Goal: Task Accomplishment & Management: Use online tool/utility

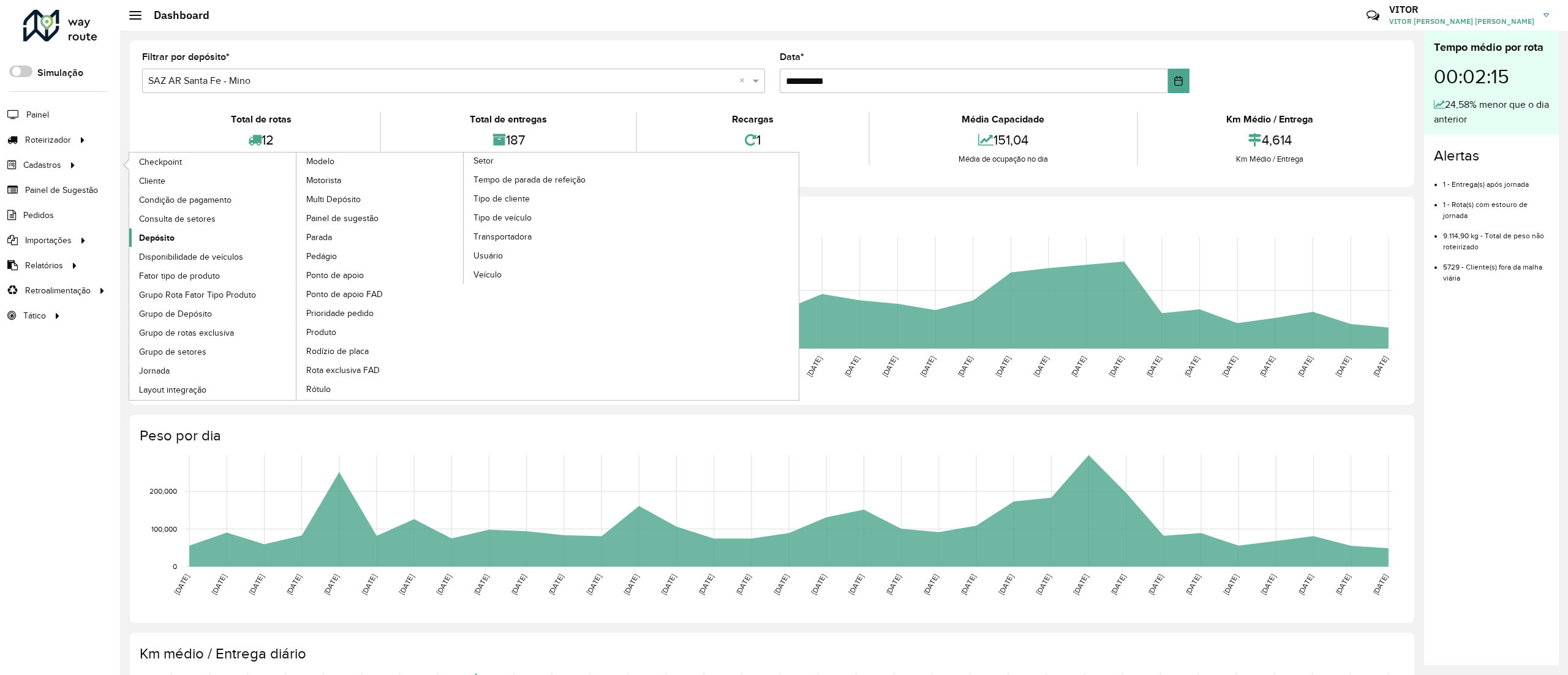
click at [237, 244] on link "Depósito" at bounding box center [213, 237] width 168 height 19
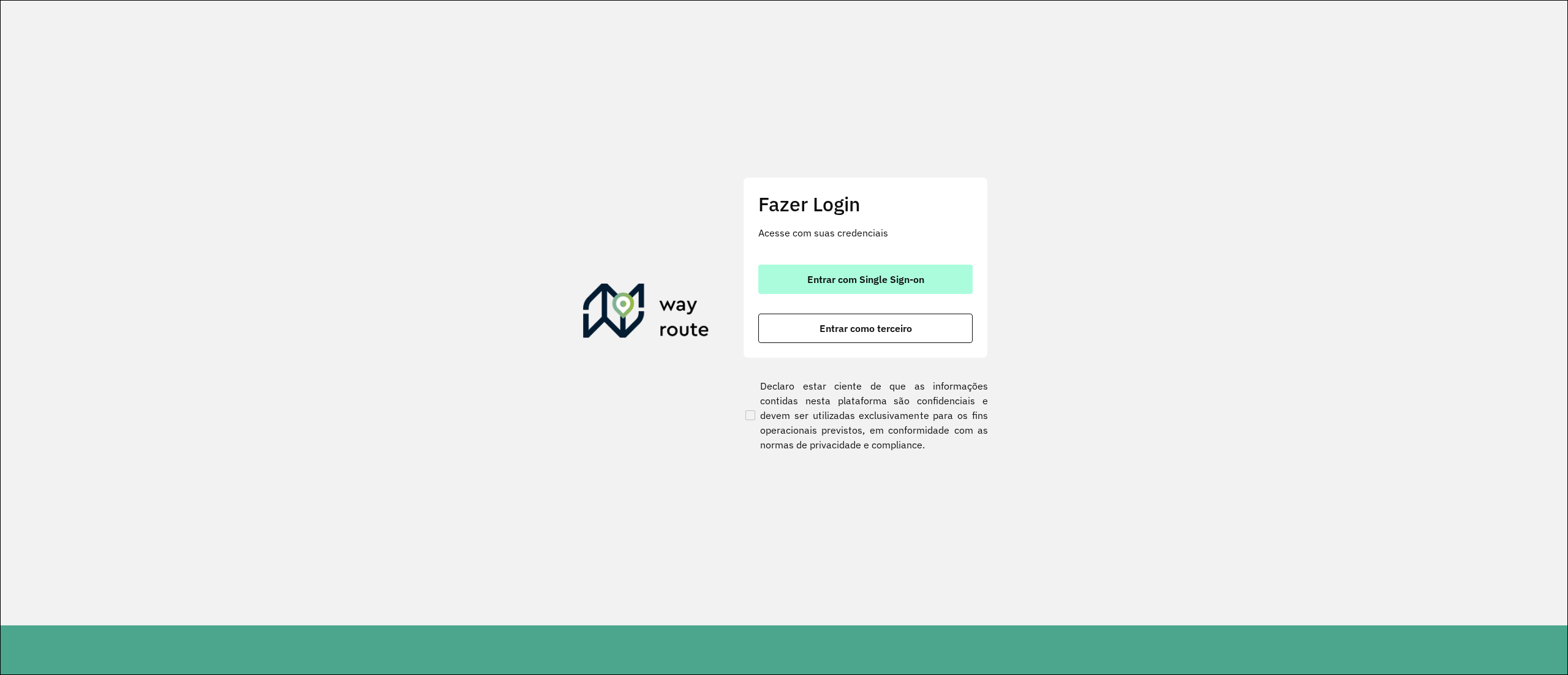
click at [832, 280] on span "Entrar com Single Sign-on" at bounding box center [866, 280] width 117 height 9
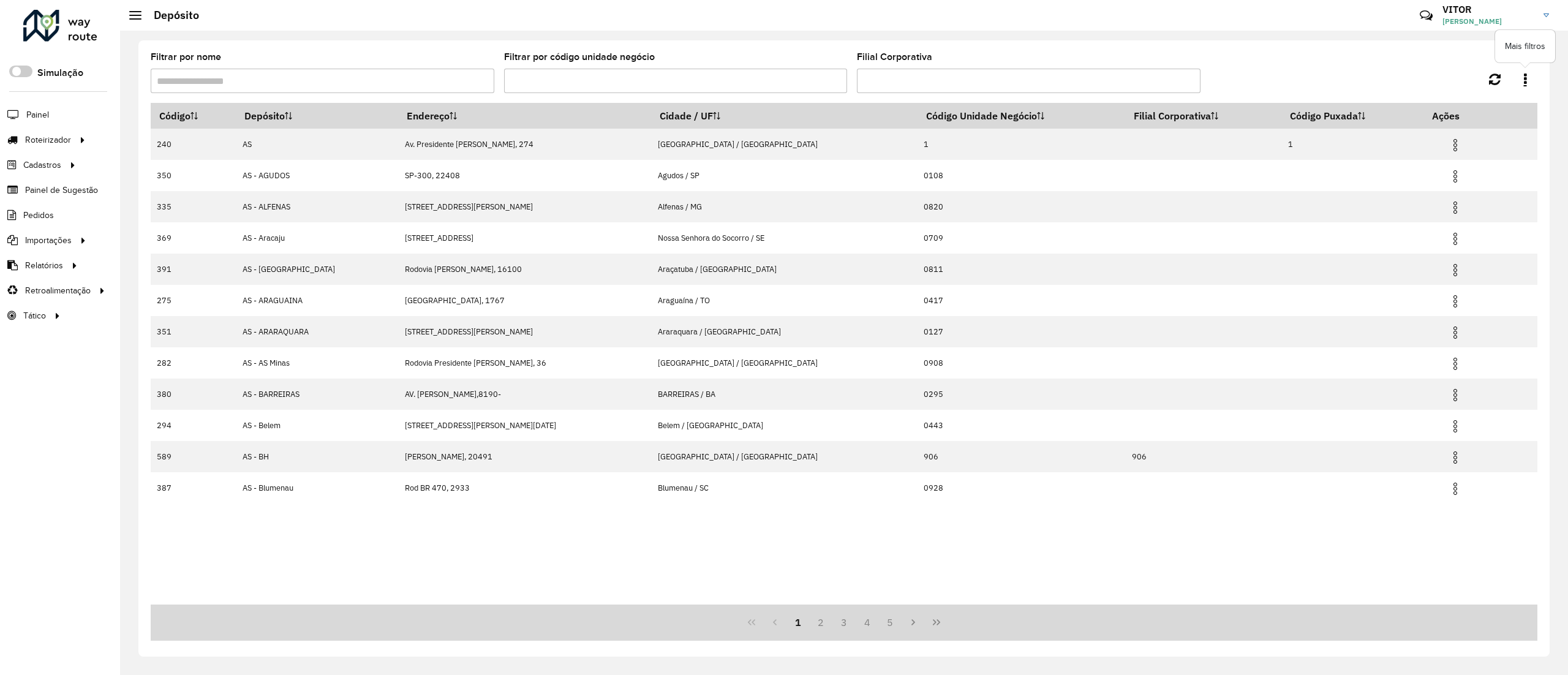
click at [784, 78] on icon at bounding box center [1525, 79] width 3 height 13
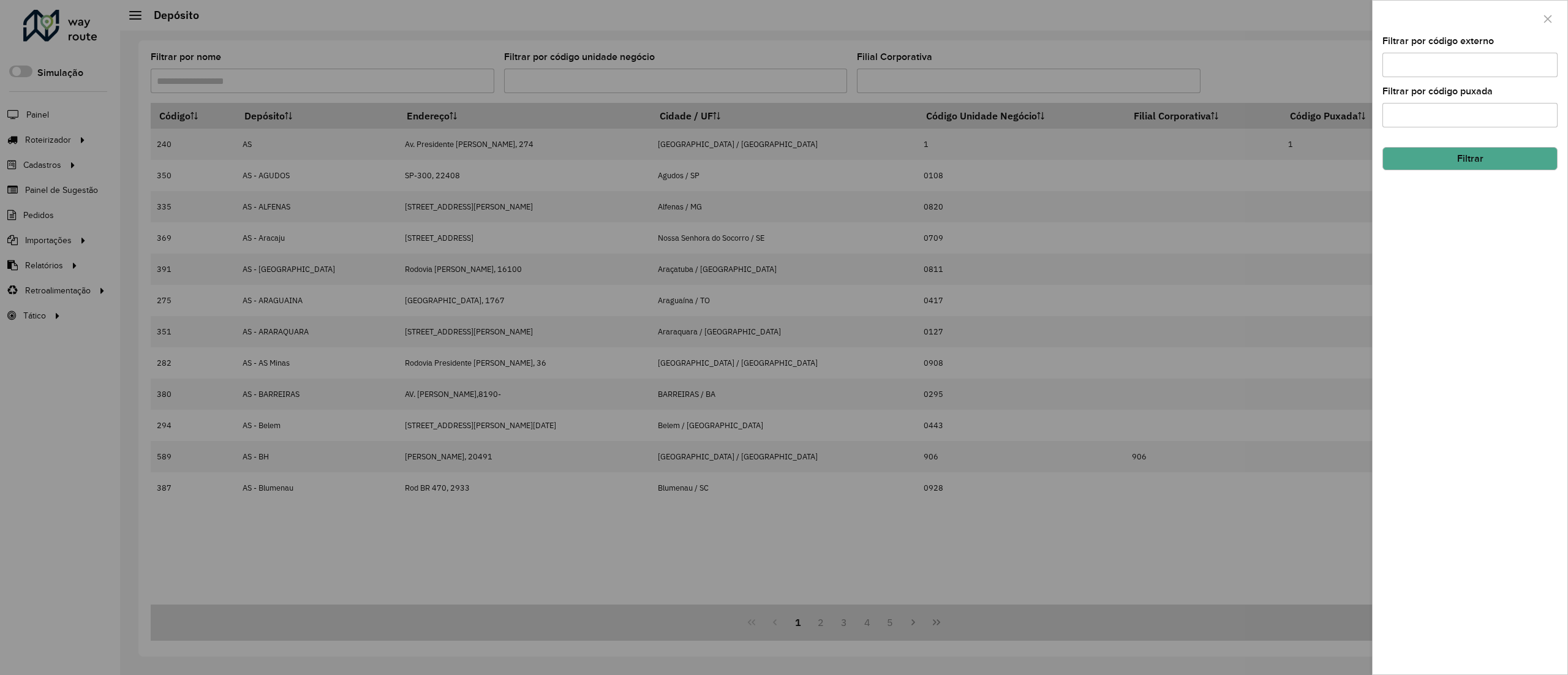
click at [784, 64] on input "Filtrar por código externo" at bounding box center [1470, 65] width 175 height 24
click at [784, 28] on button "button" at bounding box center [1547, 19] width 20 height 20
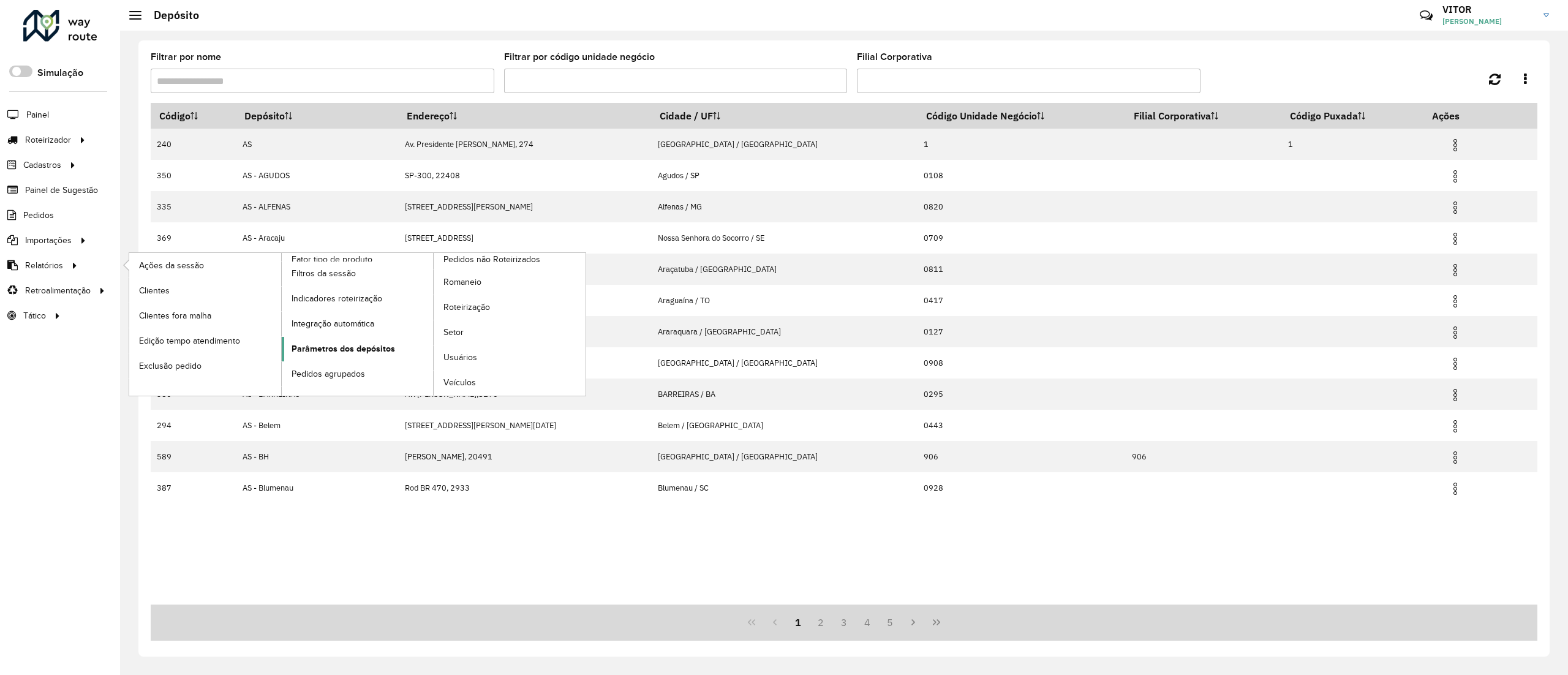
click at [326, 337] on span "Parâmetros dos depósitos" at bounding box center [343, 349] width 104 height 13
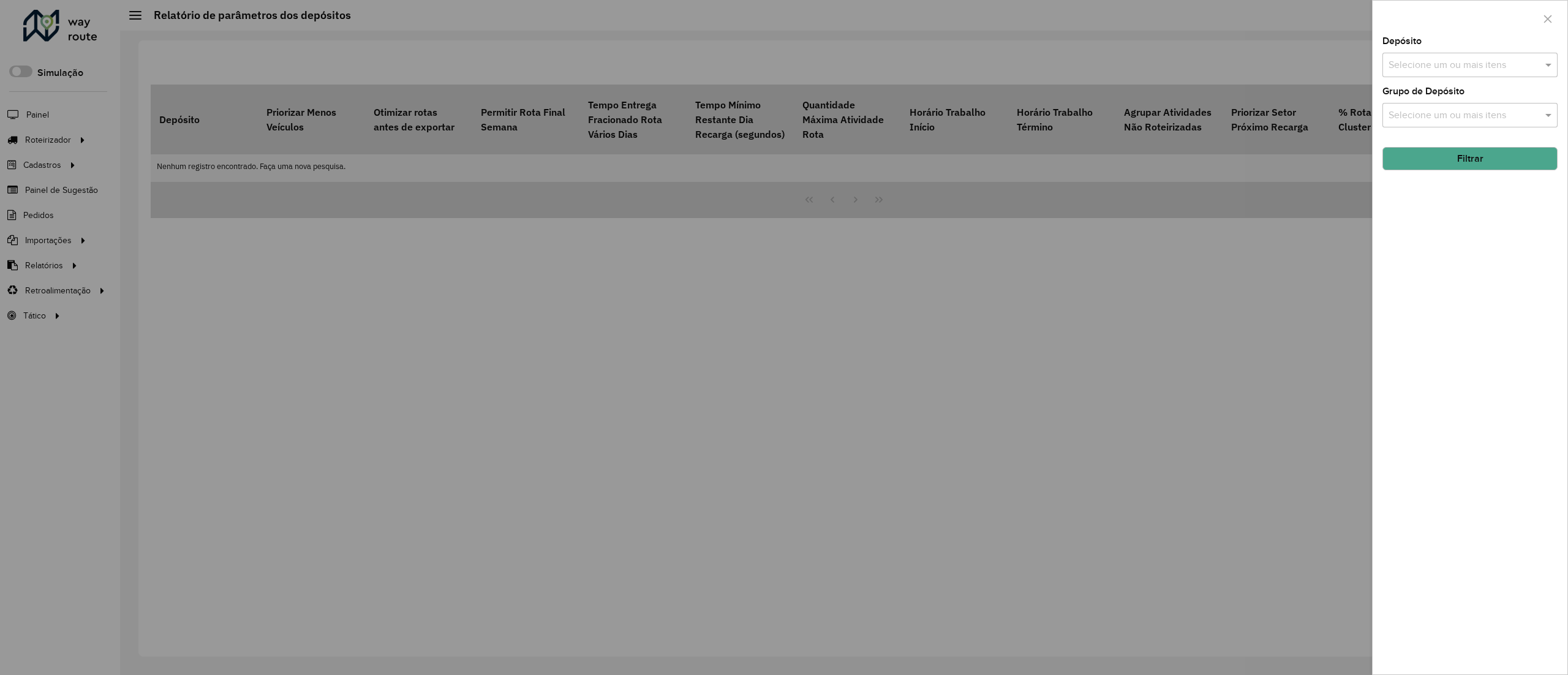
click at [784, 62] on input "text" at bounding box center [1464, 65] width 157 height 15
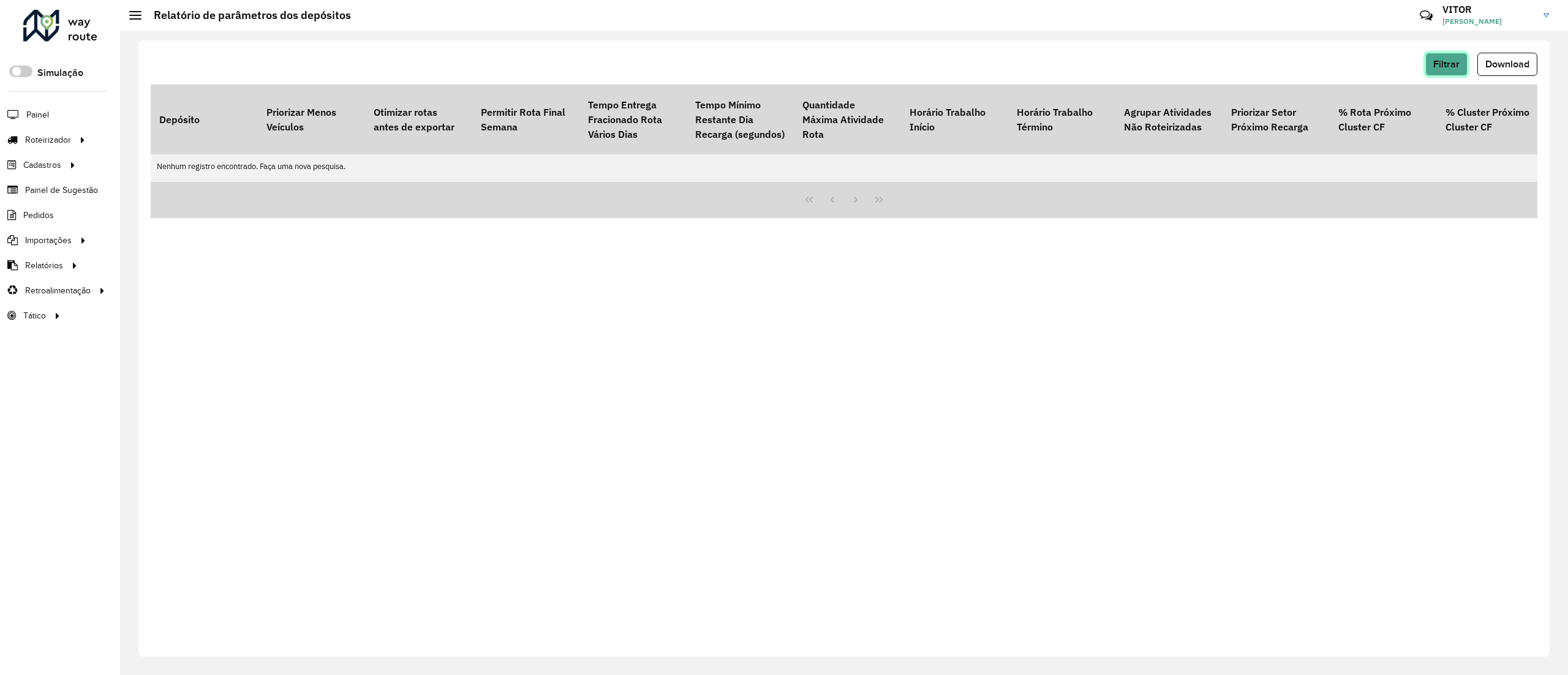
click at [784, 64] on button "Filtrar" at bounding box center [1446, 64] width 42 height 23
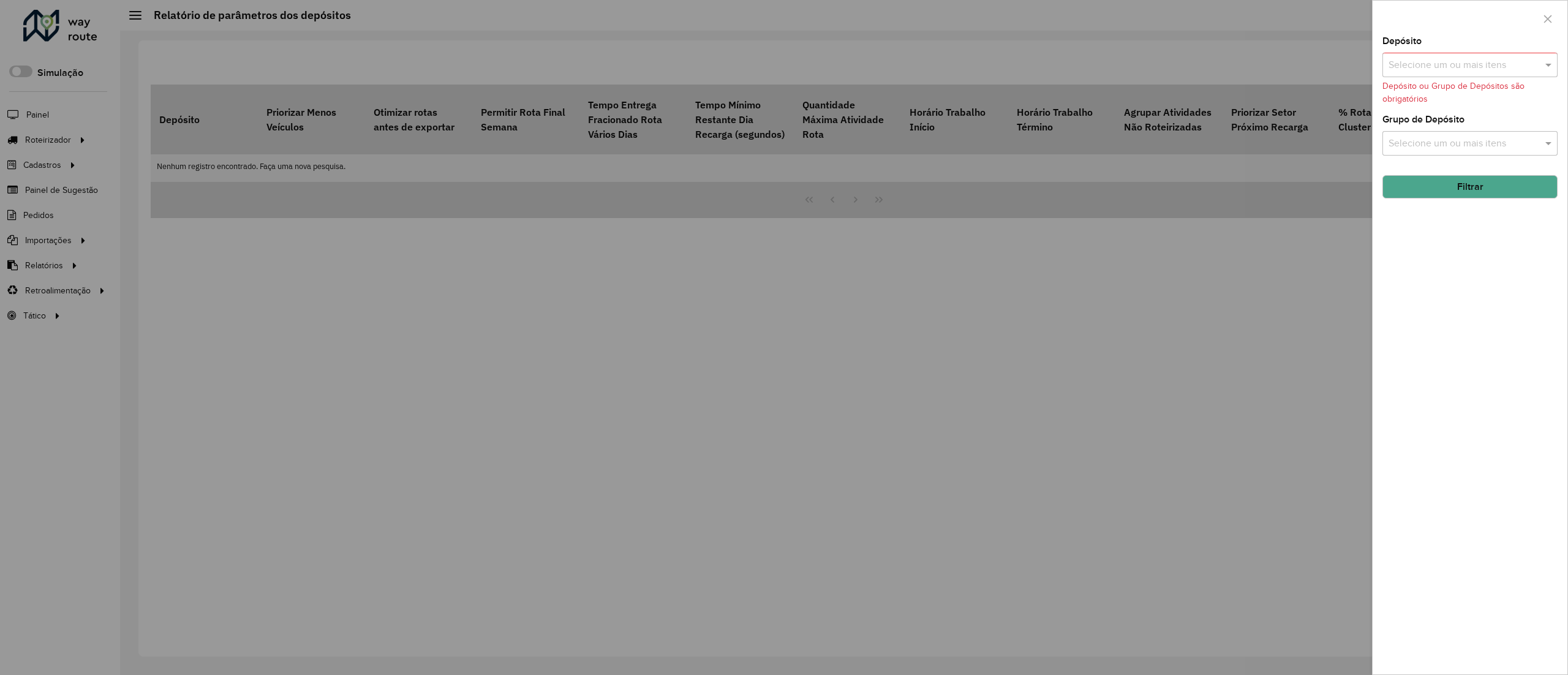
drag, startPoint x: 1448, startPoint y: 158, endPoint x: 1456, endPoint y: 147, distance: 13.6
click at [784, 147] on div "Depósito Selecione um ou mais itens Depósito ou Grupo de Depósitos são obrigató…" at bounding box center [1470, 355] width 194 height 638
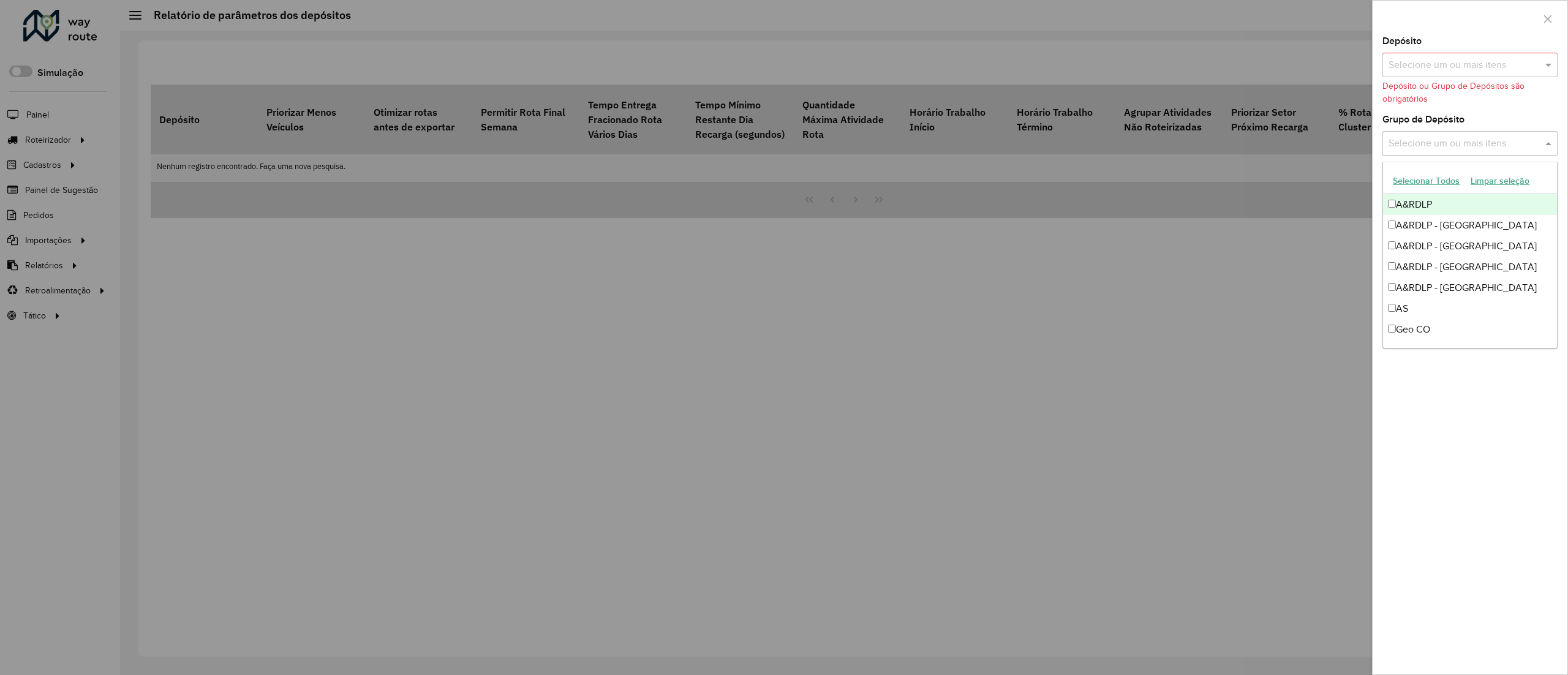
click at [784, 147] on input "text" at bounding box center [1464, 144] width 157 height 15
click at [784, 274] on div "Geo CO" at bounding box center [1469, 280] width 173 height 21
click at [784, 295] on div "Geo MG" at bounding box center [1469, 301] width 173 height 21
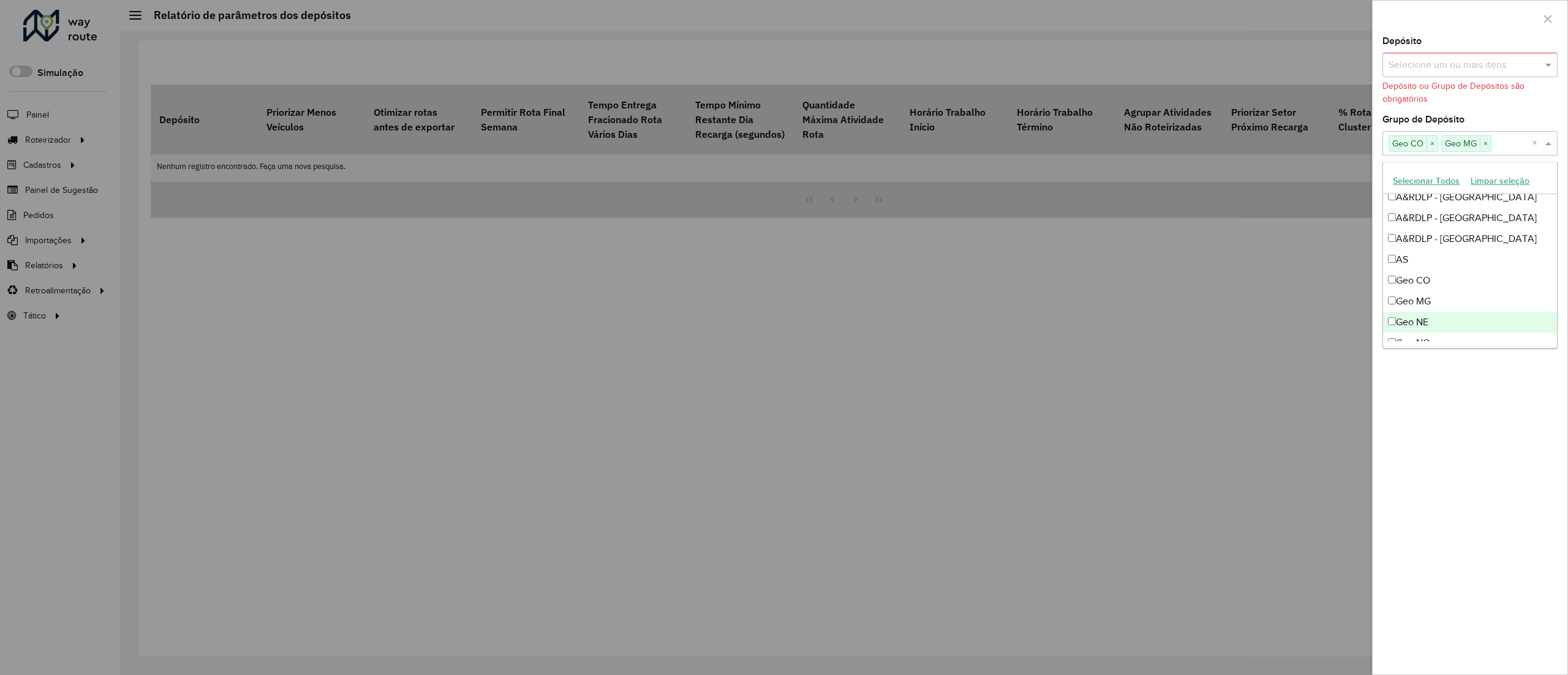
click at [784, 315] on div "Geo NE" at bounding box center [1469, 323] width 173 height 21
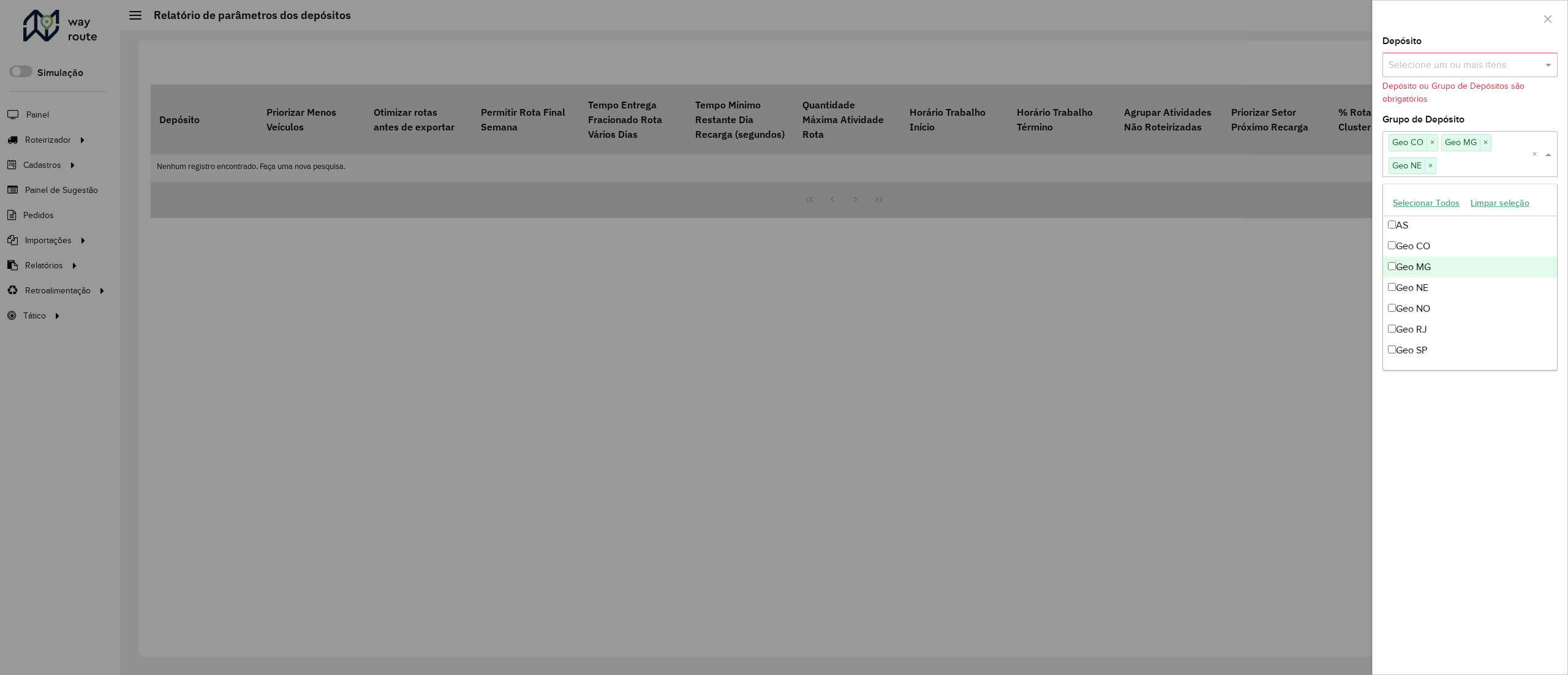
scroll to position [110, 0]
click at [784, 309] on div "Geo NO" at bounding box center [1469, 304] width 173 height 21
click at [784, 318] on div "Geo RJ" at bounding box center [1469, 324] width 173 height 21
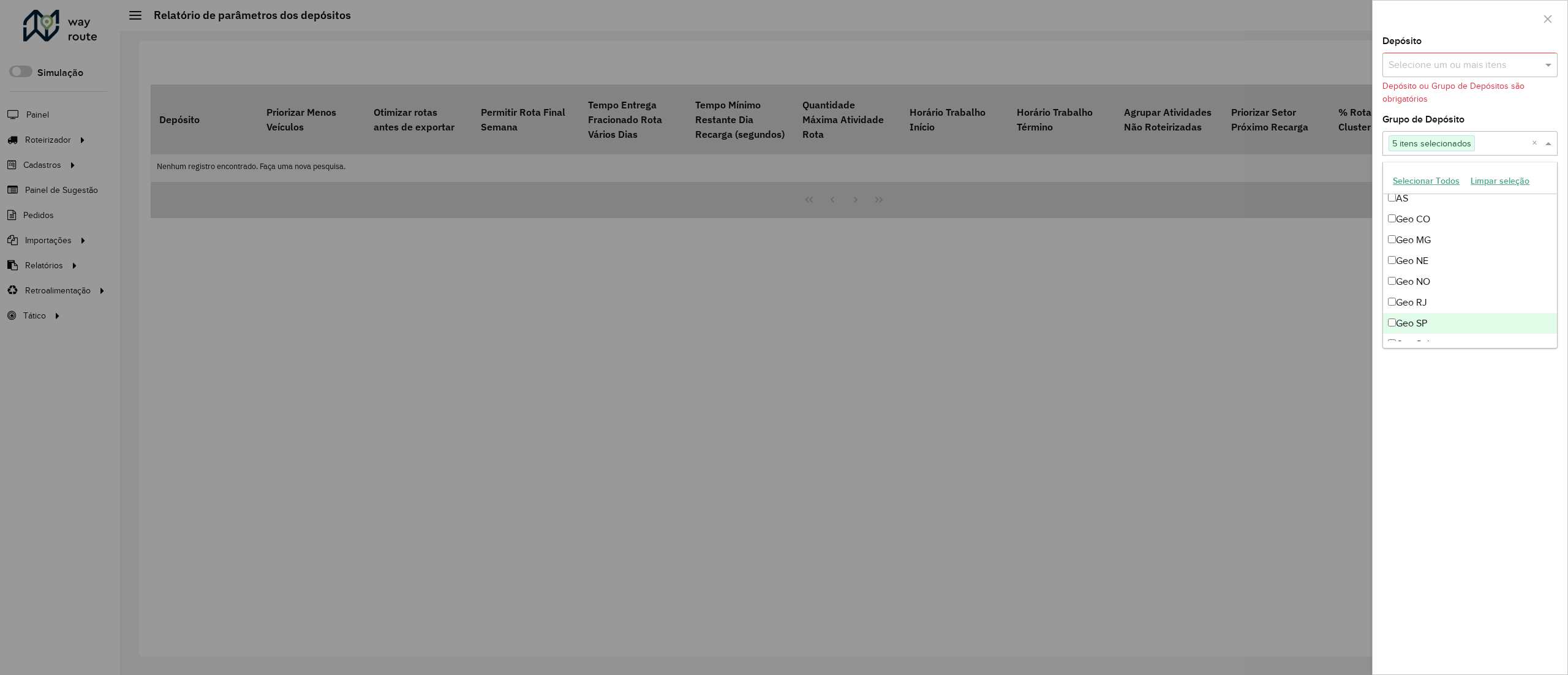
click at [784, 321] on div "Geo SP" at bounding box center [1469, 323] width 173 height 21
click at [784, 310] on div "Geo Sul" at bounding box center [1469, 309] width 173 height 21
click at [784, 337] on div "Depósito Selecione um ou mais itens Depósito ou Grupo de Depósitos são obrigató…" at bounding box center [1470, 355] width 194 height 638
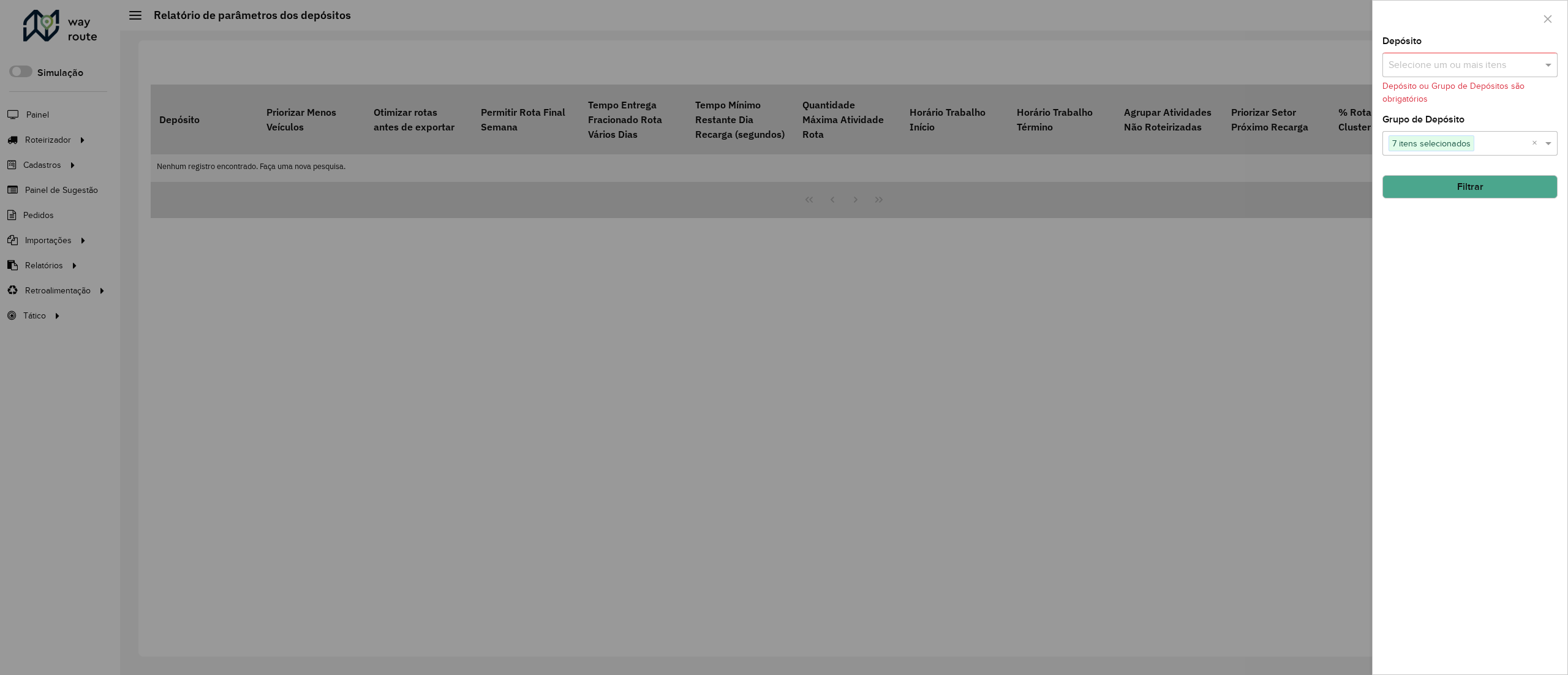
click at [784, 197] on button "Filtrar" at bounding box center [1470, 186] width 175 height 23
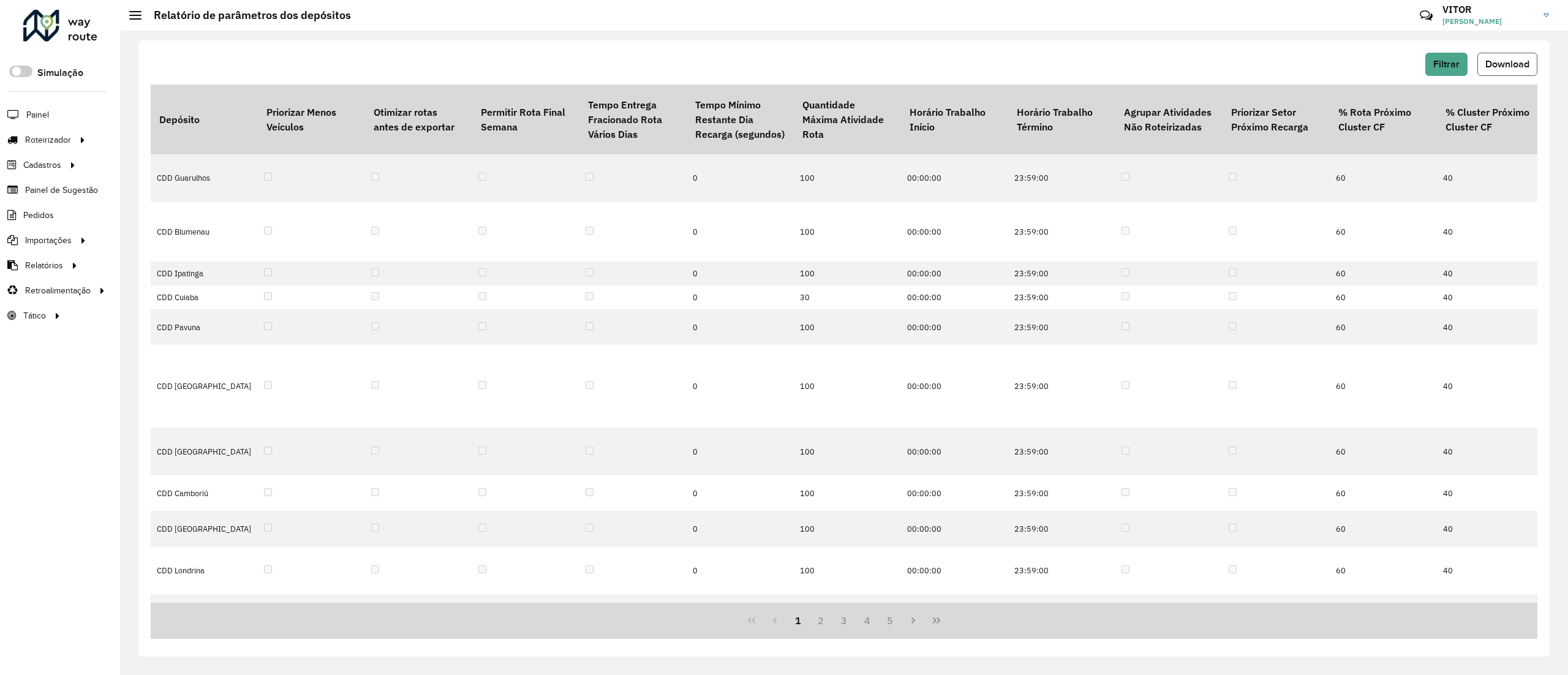
click at [784, 76] on button "Download" at bounding box center [1507, 64] width 60 height 23
click at [47, 31] on div at bounding box center [60, 25] width 74 height 32
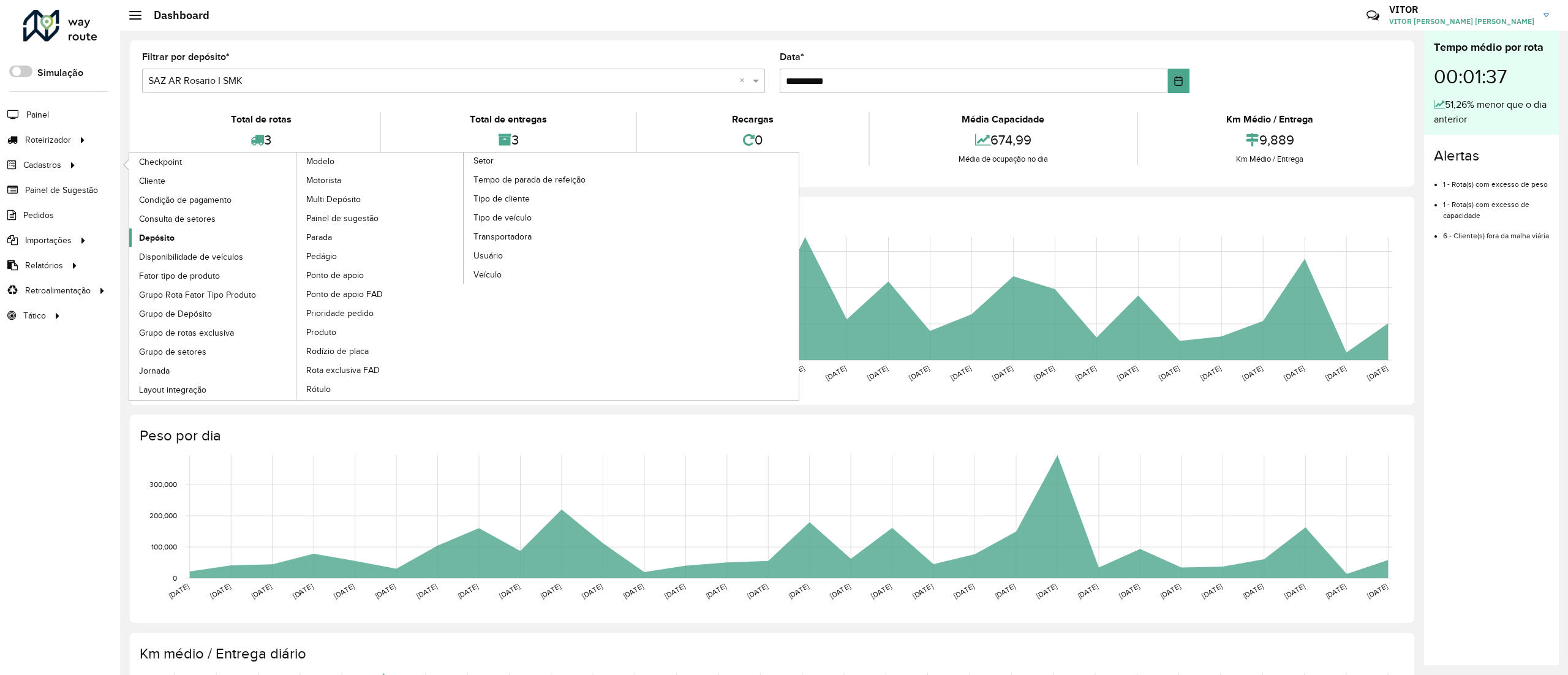
click at [191, 230] on link "Depósito" at bounding box center [213, 237] width 168 height 19
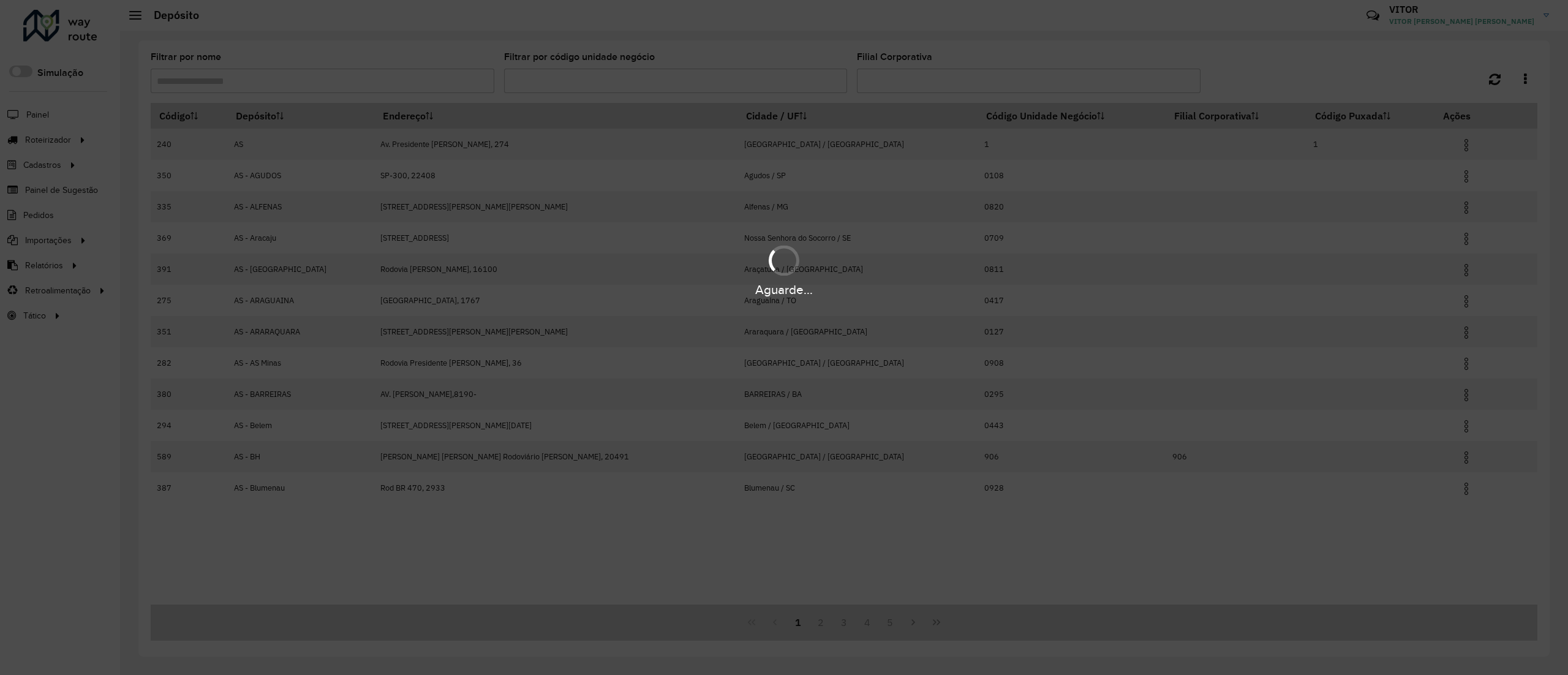
click at [376, 82] on hb-app "Aguarde... Pop-up bloqueado! Seu navegador bloqueou automáticamente a abertura …" at bounding box center [784, 338] width 1568 height 675
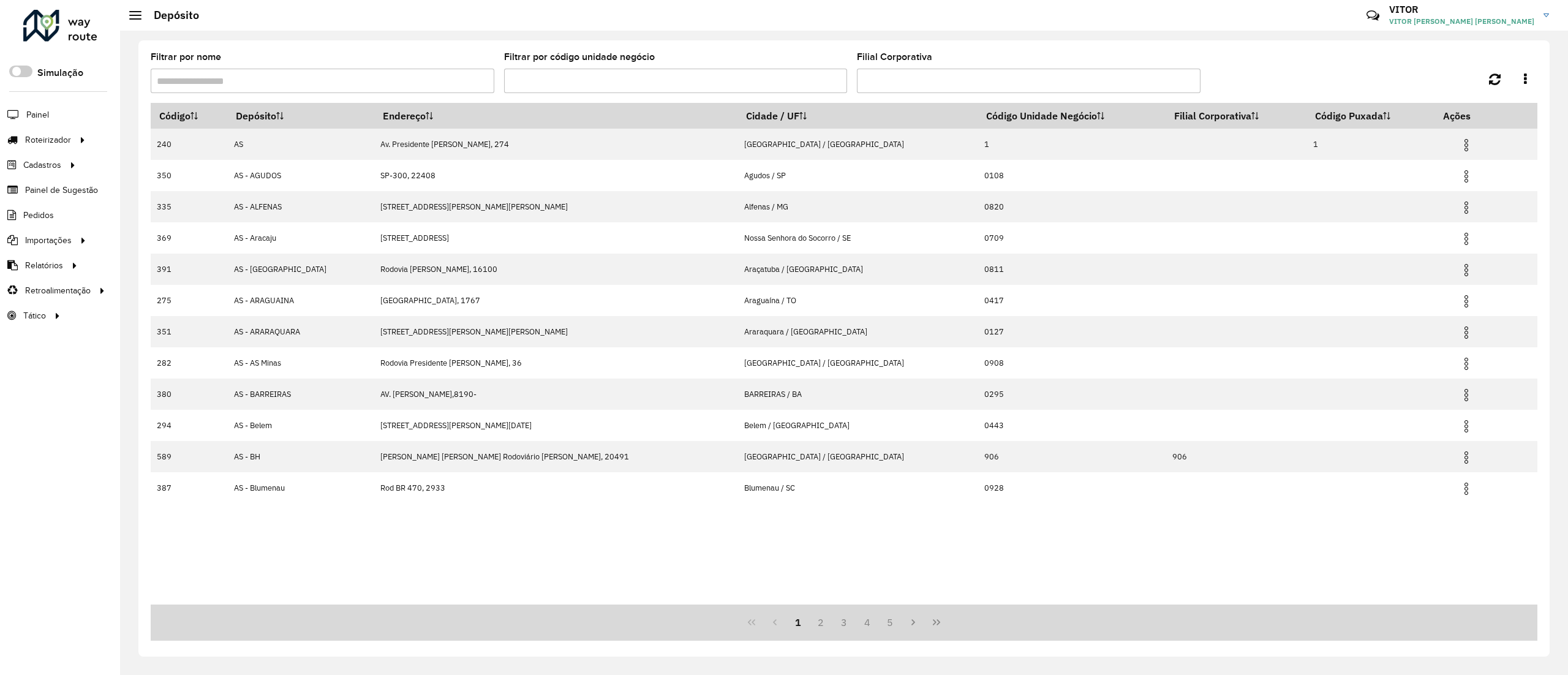
click at [376, 82] on input "Filtrar por nome" at bounding box center [323, 80] width 344 height 24
type input "***"
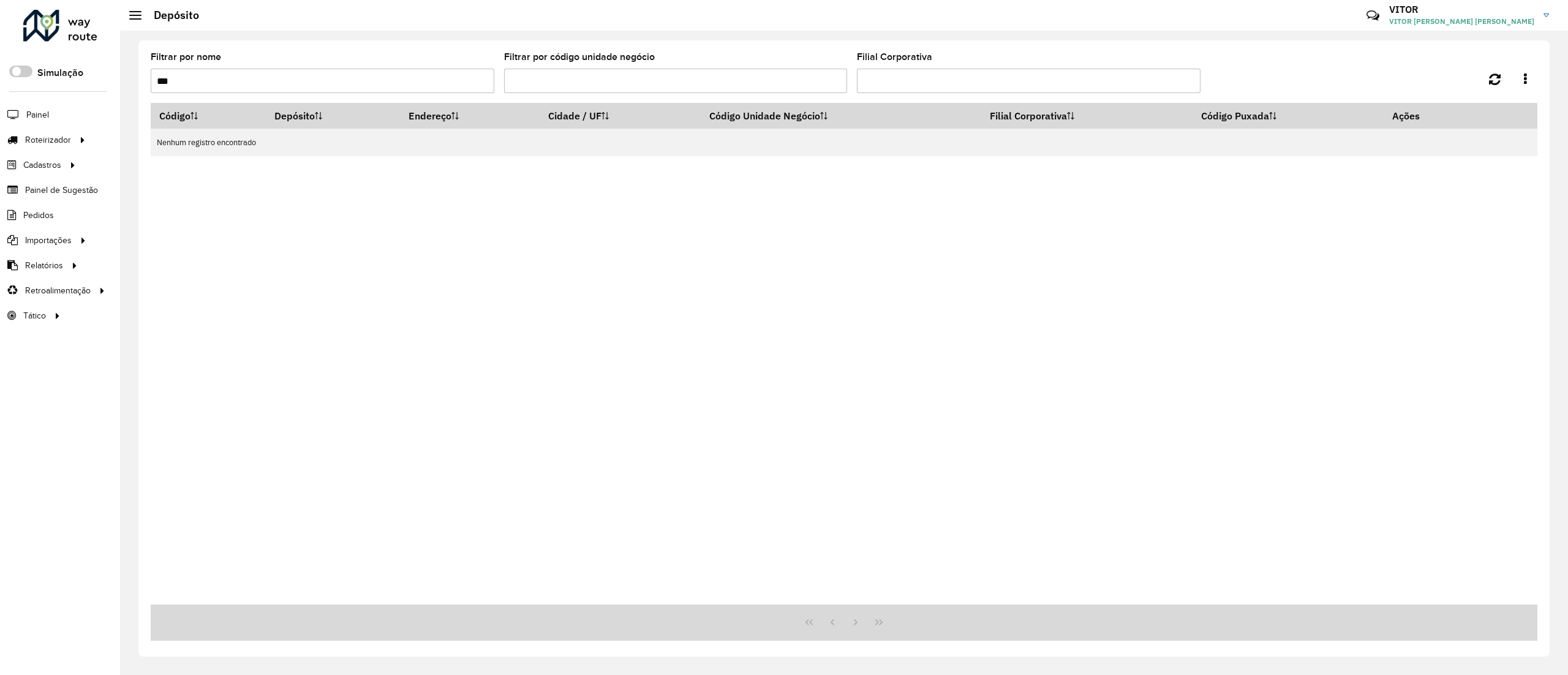
click at [425, 90] on input "***" at bounding box center [323, 80] width 344 height 24
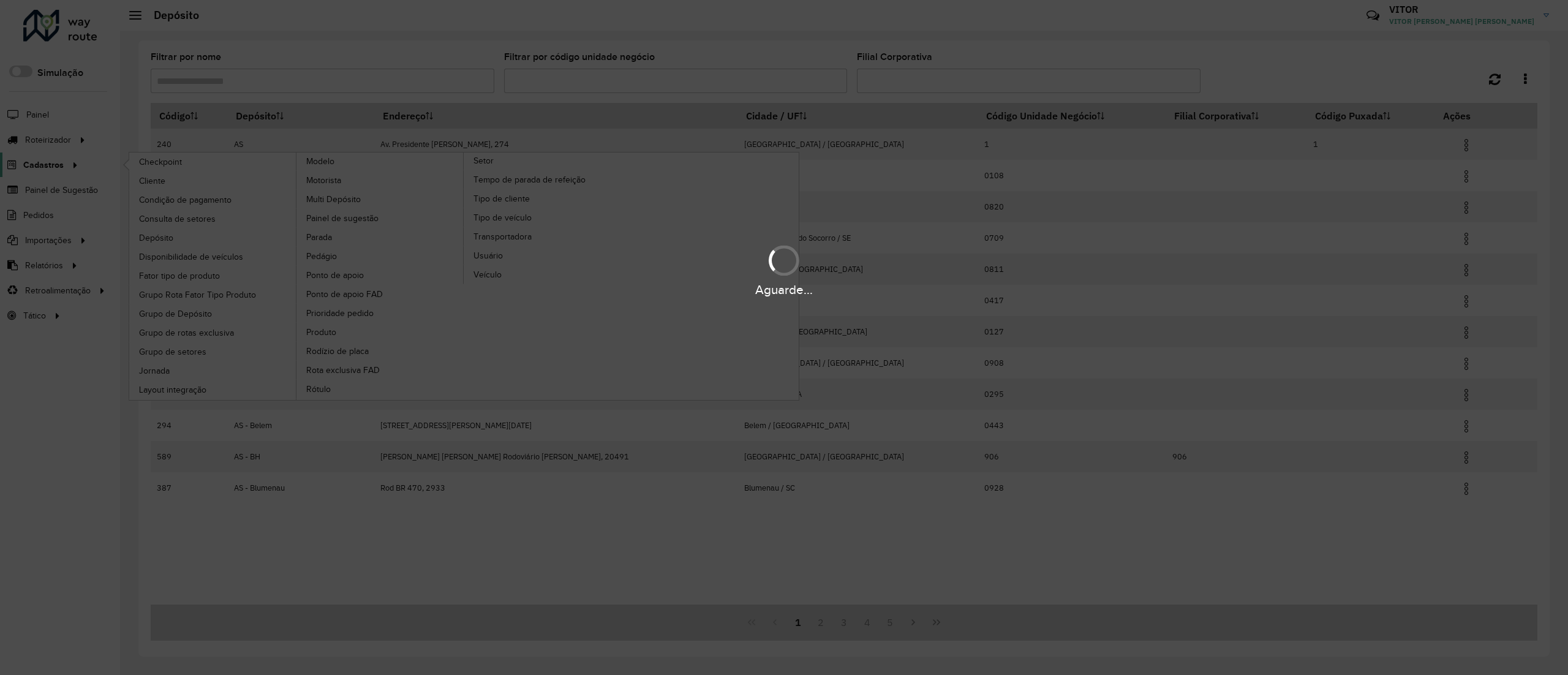
click at [68, 153] on hb-app "Aguarde... Pop-up bloqueado! Seu navegador bloqueou automáticamente a abertura …" at bounding box center [784, 338] width 1568 height 675
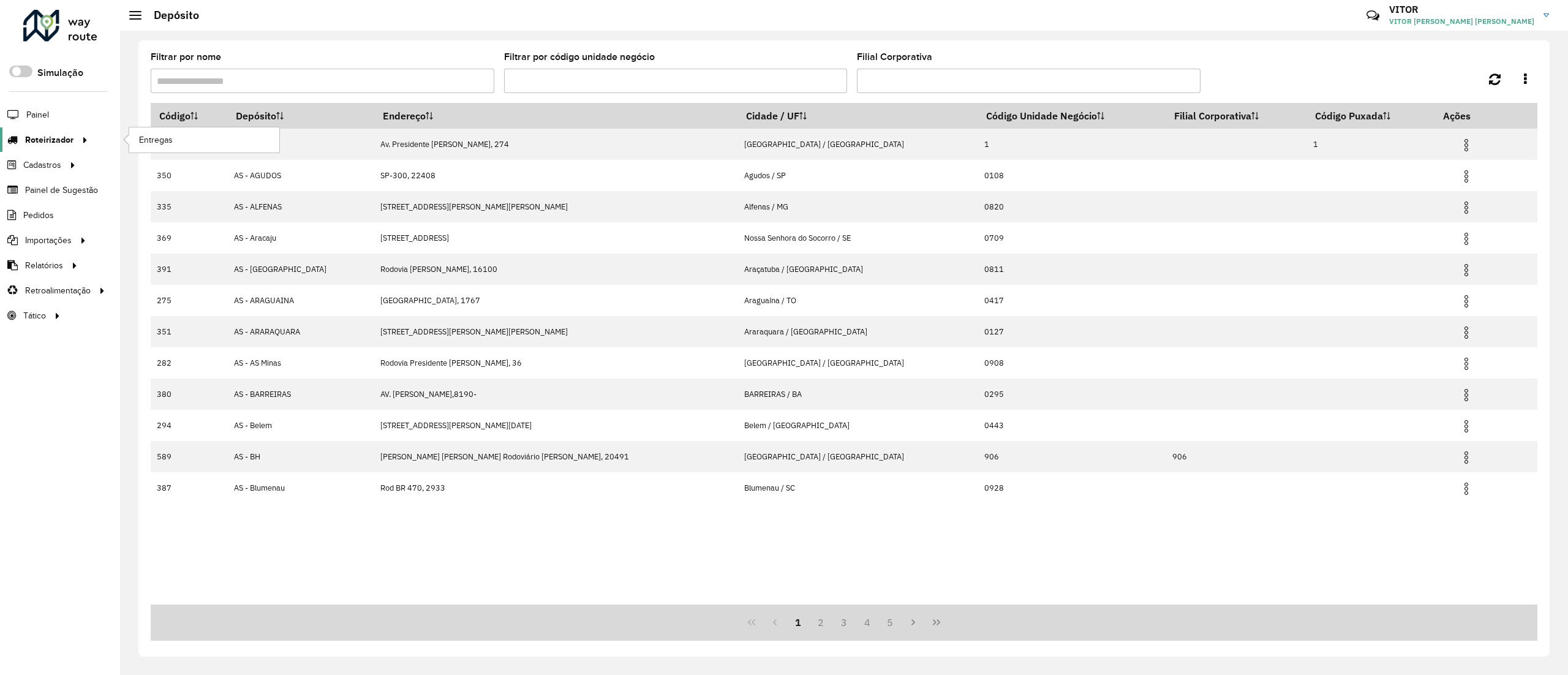
click at [78, 142] on icon at bounding box center [82, 139] width 10 height 19
click at [62, 7] on div "Roteirizador AmbevTech Simulação Painel Roteirizador Entregas Cadastros Checkpo…" at bounding box center [60, 338] width 120 height 675
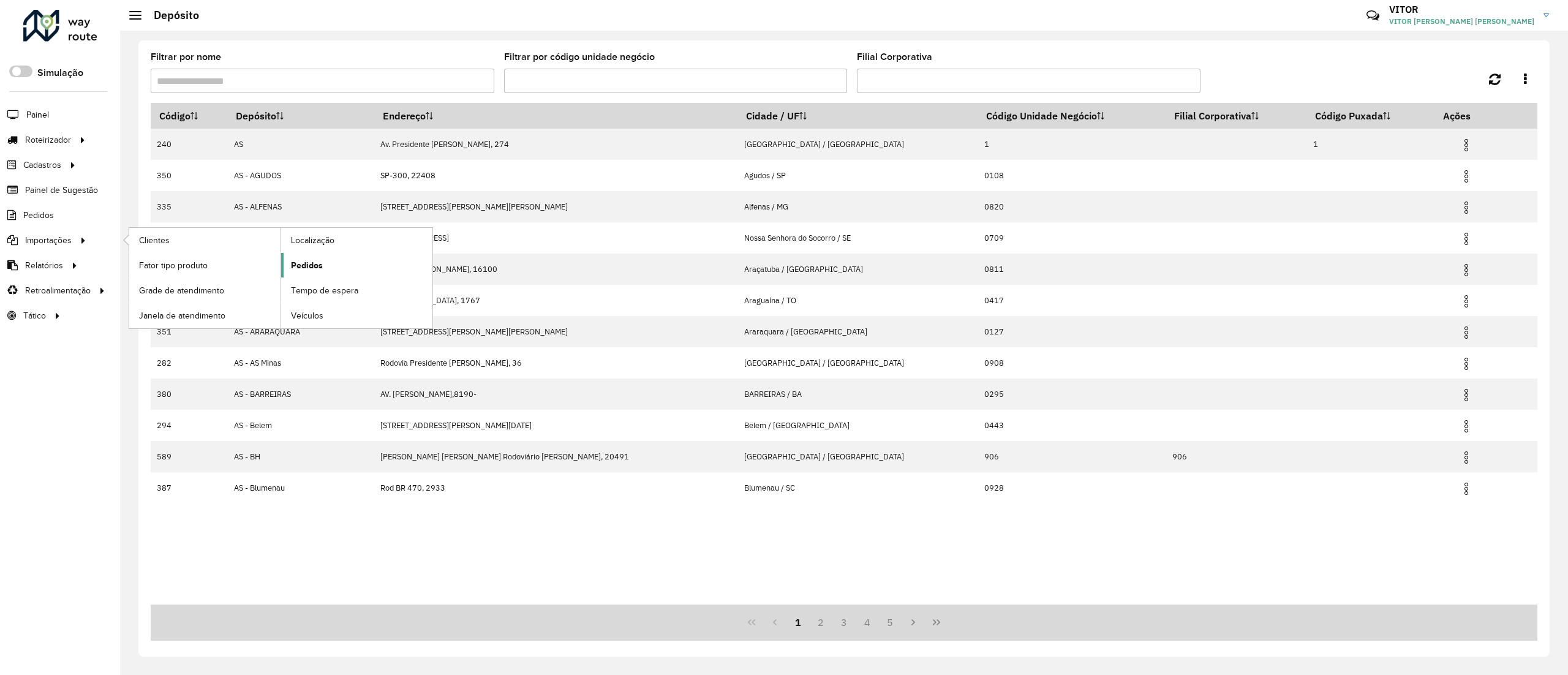
click at [352, 264] on link "Pedidos" at bounding box center [357, 266] width 151 height 24
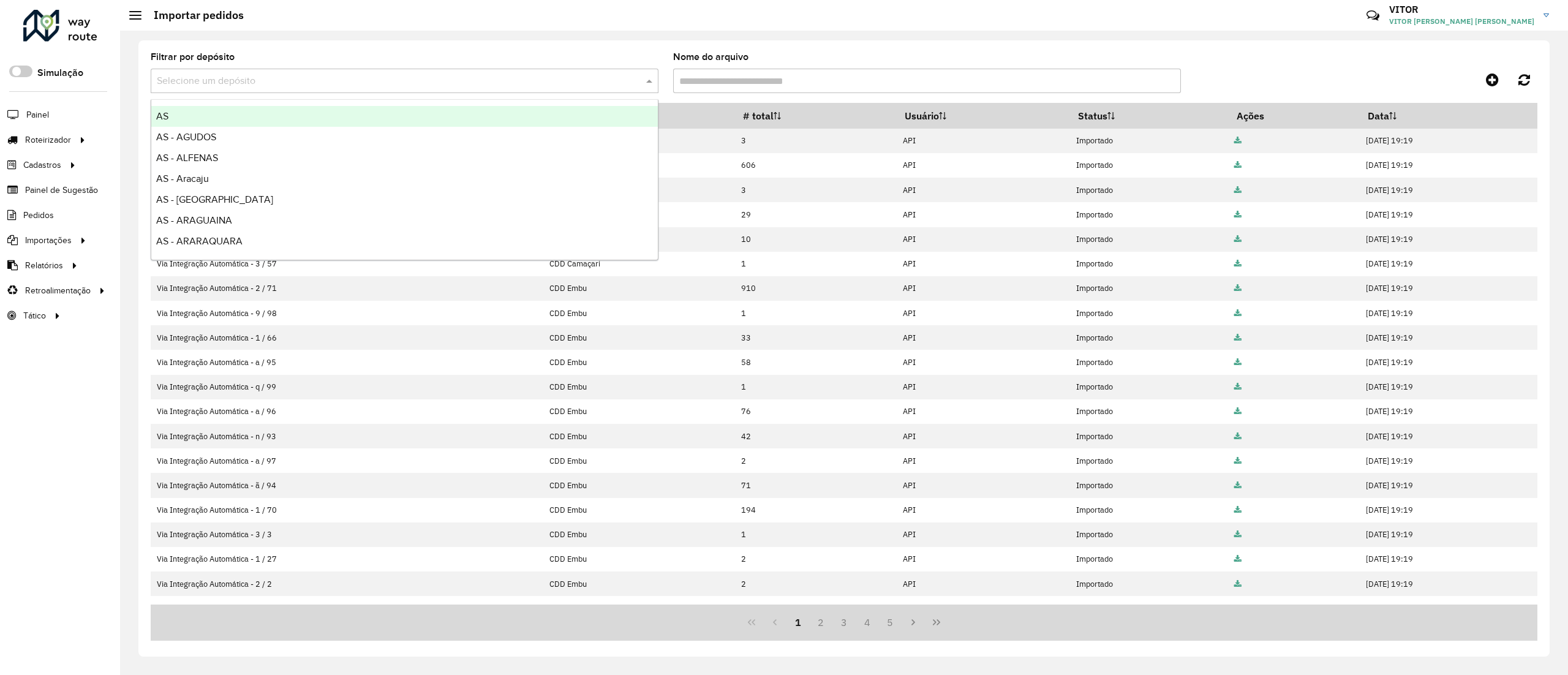
click at [503, 91] on div "Selecione um depósito" at bounding box center [404, 80] width 508 height 24
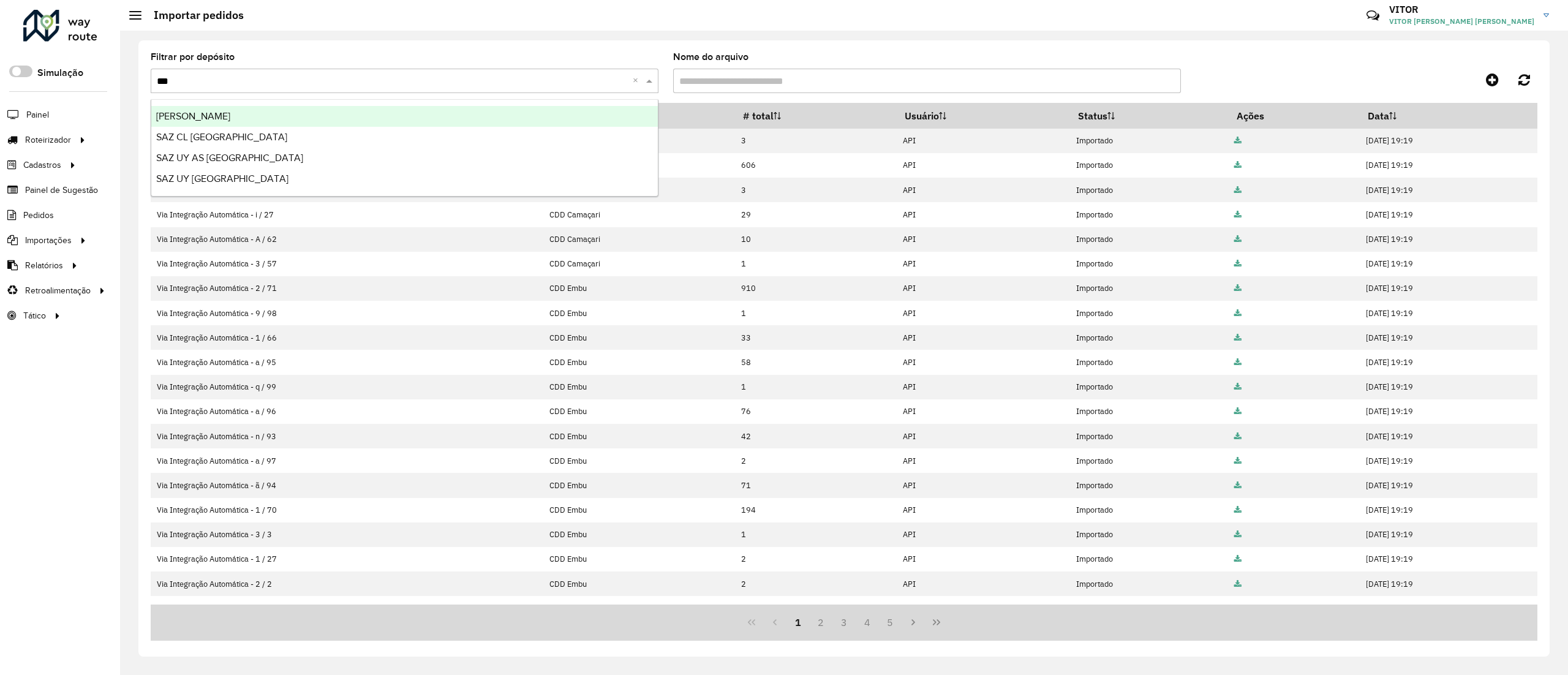
type input "****"
click at [485, 110] on div "SAZ BO Montero" at bounding box center [405, 116] width 507 height 21
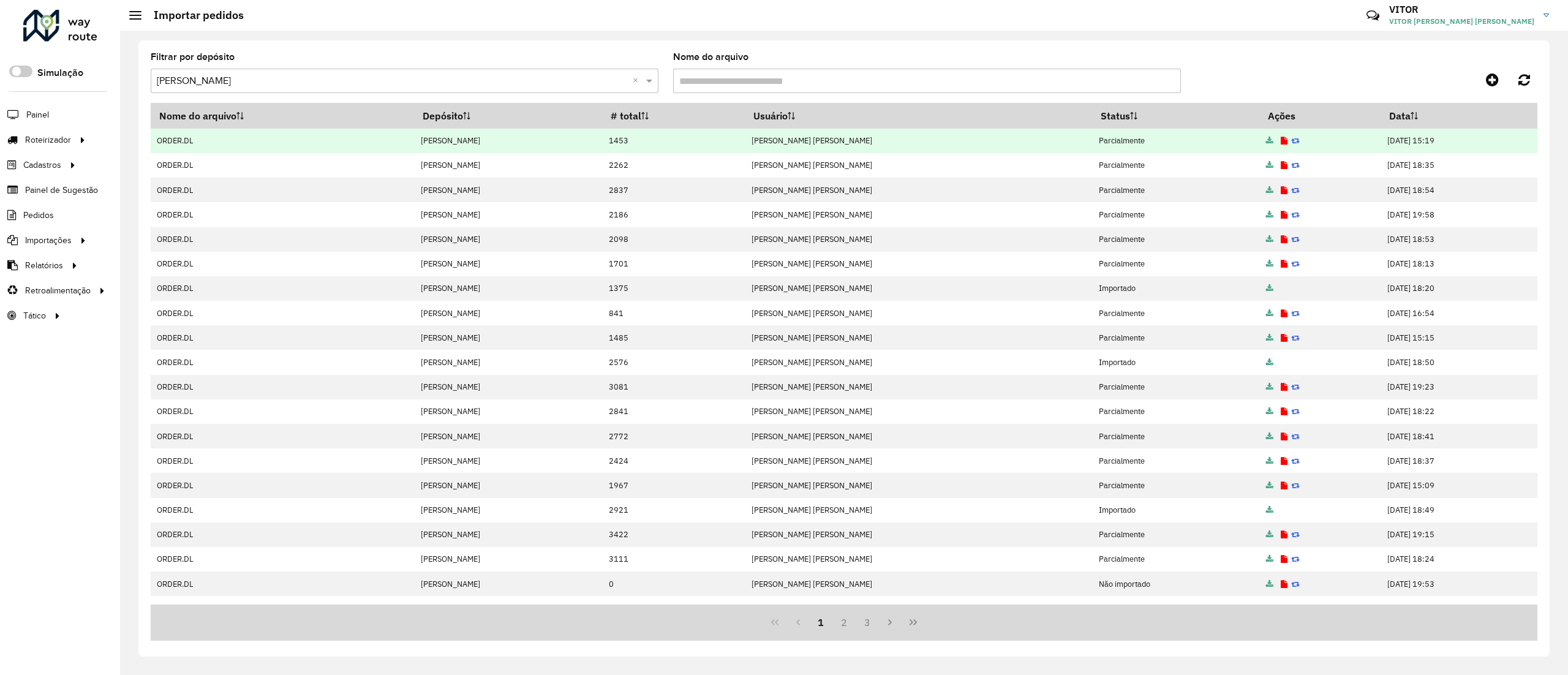
click at [1281, 141] on icon at bounding box center [1284, 141] width 7 height 8
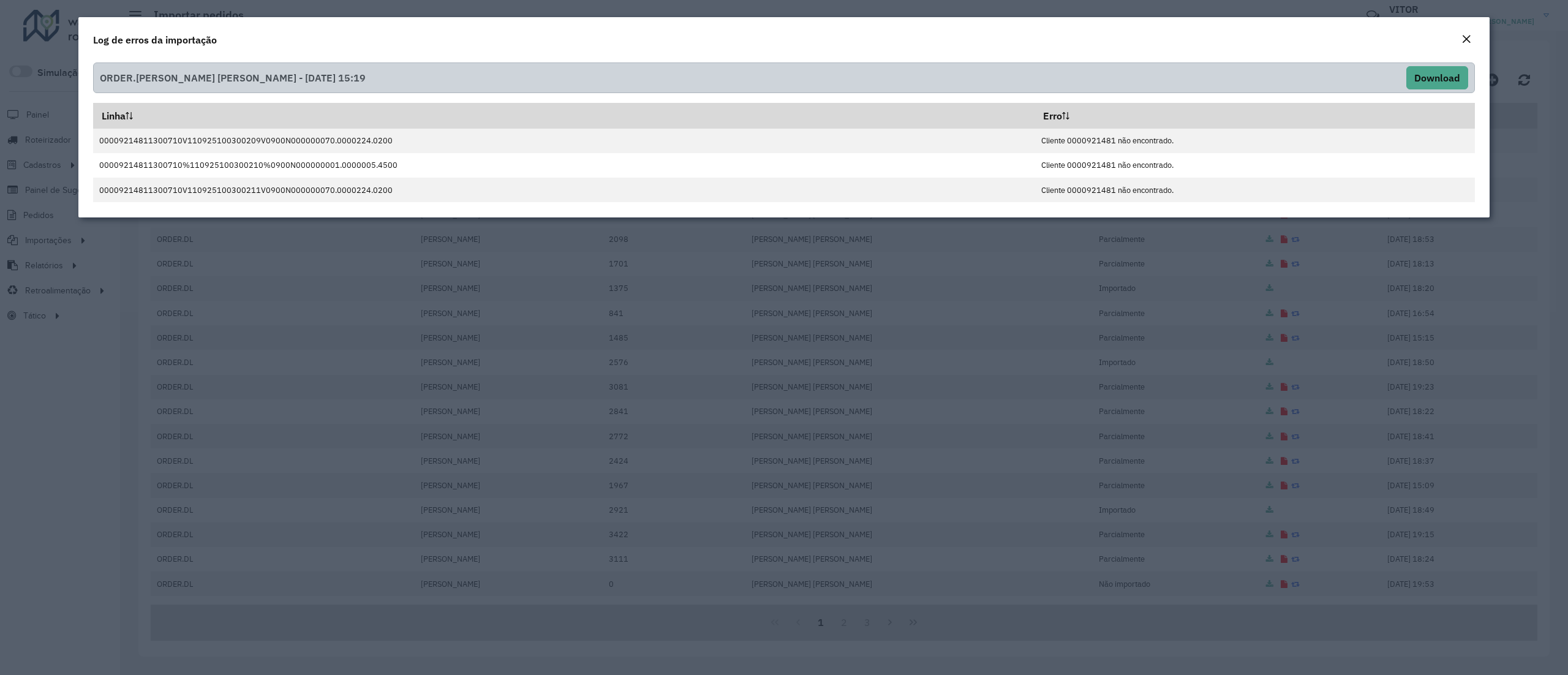
click at [1456, 29] on div "Log de erros da importação" at bounding box center [784, 36] width 1412 height 40
click at [1465, 36] on em "Close" at bounding box center [1466, 39] width 9 height 9
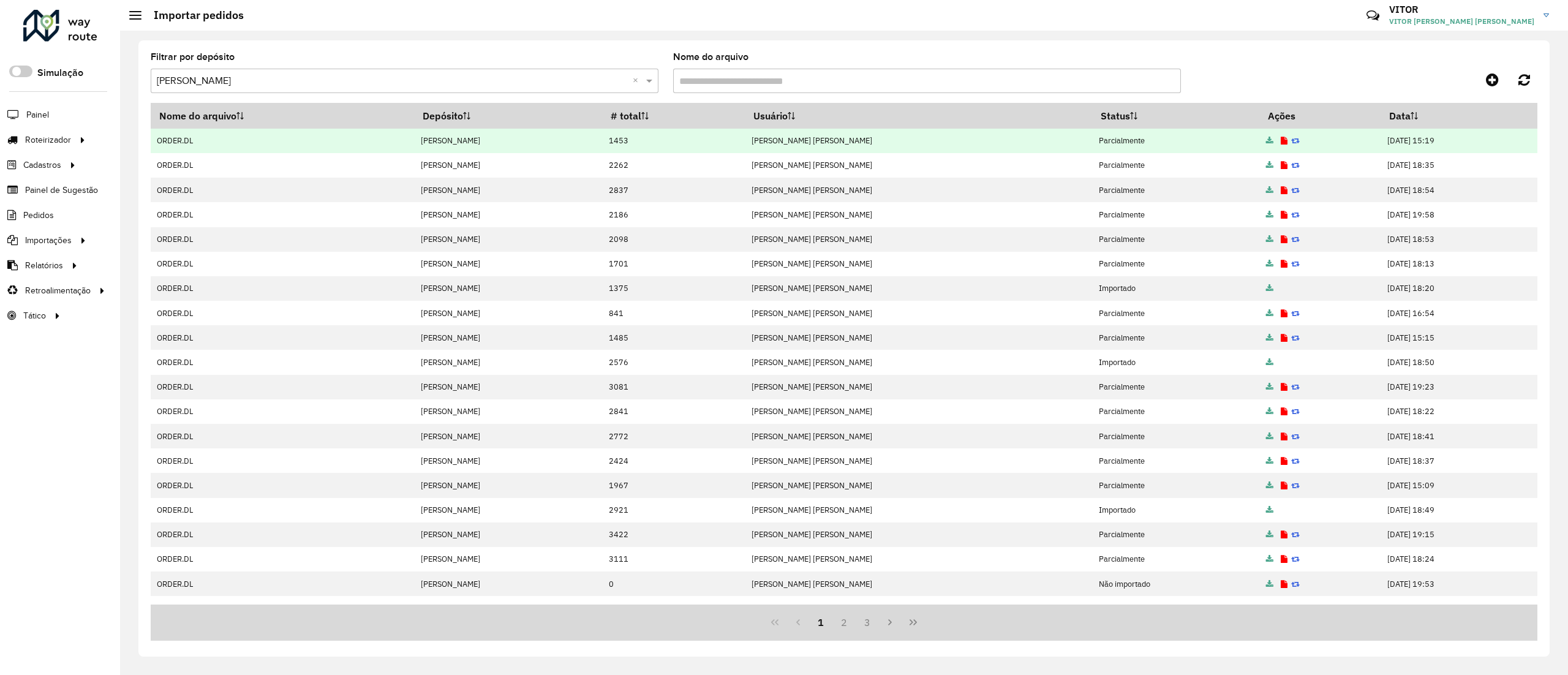
click at [1266, 139] on icon at bounding box center [1270, 141] width 7 height 8
